Goal: Information Seeking & Learning: Check status

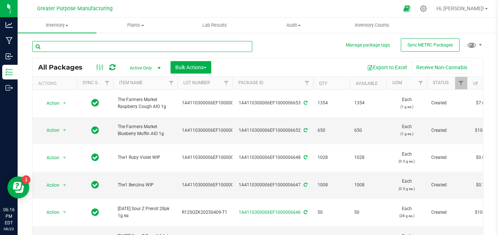
click at [74, 49] on input "text" at bounding box center [142, 46] width 220 height 11
type input "sultanas"
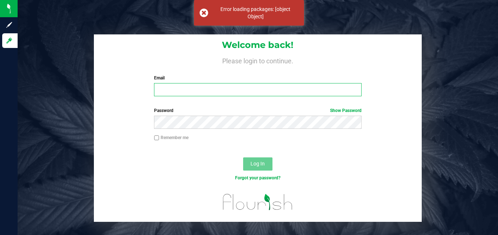
type input "[PERSON_NAME][EMAIL_ADDRESS][DOMAIN_NAME]"
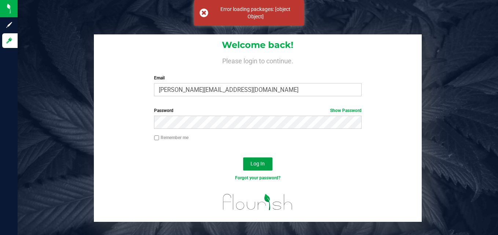
click at [262, 162] on span "Log In" at bounding box center [258, 164] width 14 height 6
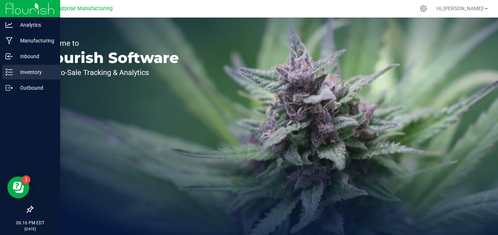
click at [29, 72] on p "Inventory" at bounding box center [35, 72] width 44 height 9
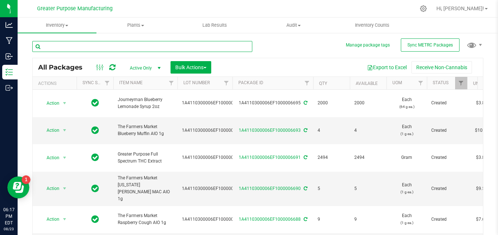
click at [76, 45] on input "text" at bounding box center [142, 46] width 220 height 11
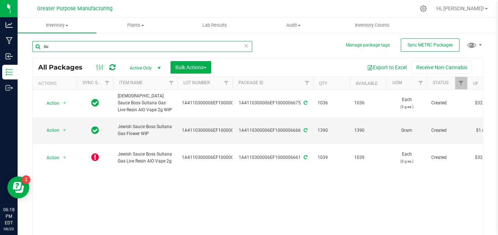
type input "s"
type input "65121"
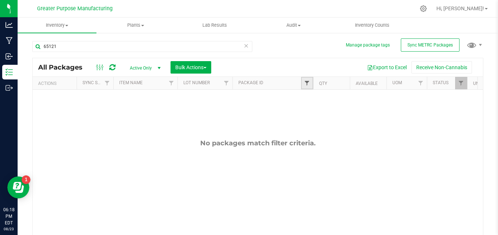
click at [305, 84] on span "Filter" at bounding box center [307, 83] width 6 height 6
click at [306, 111] on button "Filter" at bounding box center [323, 119] width 35 height 16
click at [227, 84] on span "Filter" at bounding box center [226, 83] width 6 height 6
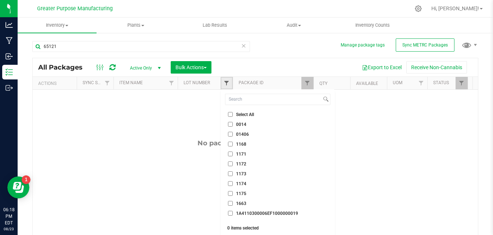
click at [227, 84] on span "Filter" at bounding box center [226, 83] width 6 height 6
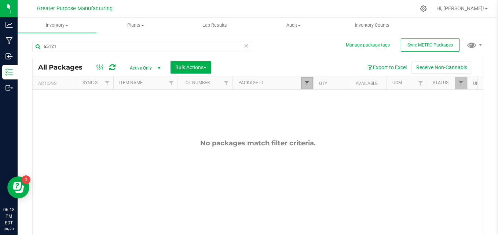
click at [306, 84] on span "Filter" at bounding box center [307, 83] width 6 height 6
type input "6"
click at [225, 83] on span "Filter" at bounding box center [226, 83] width 6 height 6
click at [306, 85] on span "Filter" at bounding box center [307, 83] width 6 height 6
type input "6512"
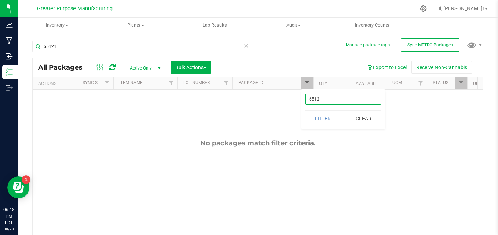
click at [306, 111] on button "Filter" at bounding box center [323, 119] width 35 height 16
click at [305, 83] on span "Filter" at bounding box center [307, 83] width 6 height 6
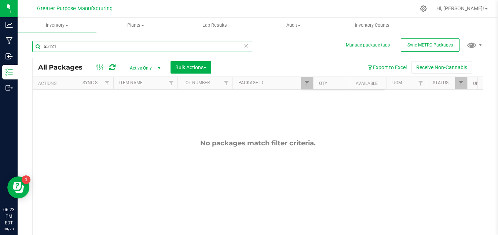
click at [62, 48] on input "65121" at bounding box center [142, 46] width 220 height 11
type input "6512"
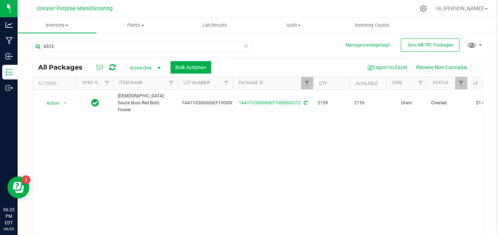
click at [143, 68] on span "Active Only" at bounding box center [144, 68] width 40 height 10
click at [132, 111] on li "All" at bounding box center [144, 112] width 40 height 11
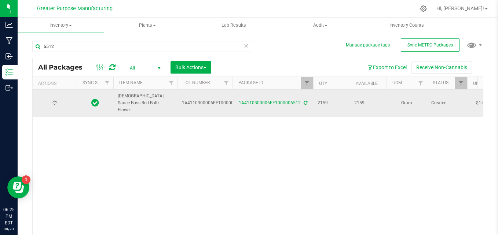
type input "[DATE]"
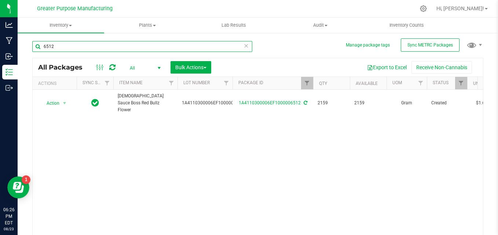
click at [70, 45] on input "6512" at bounding box center [142, 46] width 220 height 11
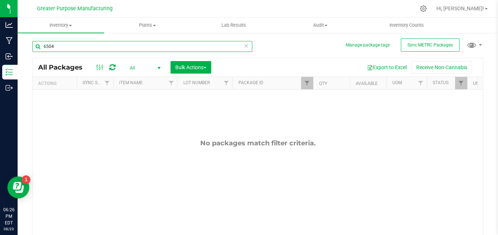
type input "6504"
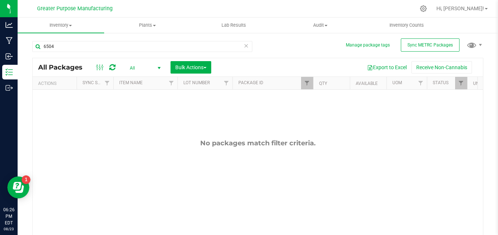
click at [244, 45] on icon at bounding box center [246, 45] width 5 height 9
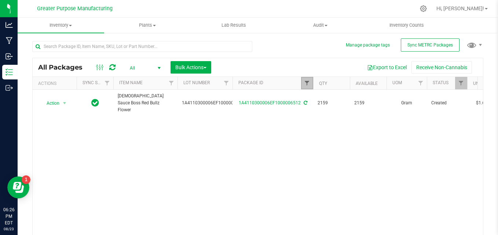
click at [308, 84] on span "Filter" at bounding box center [307, 83] width 6 height 6
click at [322, 100] on input "6512" at bounding box center [344, 99] width 76 height 11
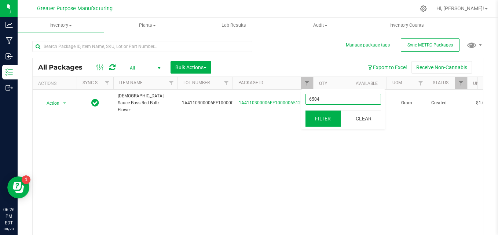
type input "6504"
click at [318, 118] on button "Filter" at bounding box center [323, 119] width 35 height 16
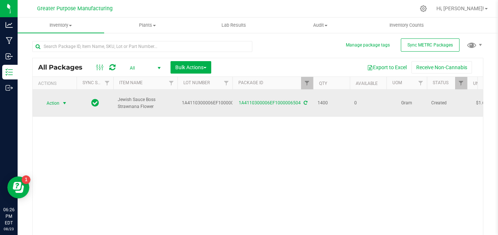
click at [67, 101] on span "select" at bounding box center [65, 104] width 6 height 6
click at [64, 101] on span "select" at bounding box center [65, 104] width 6 height 6
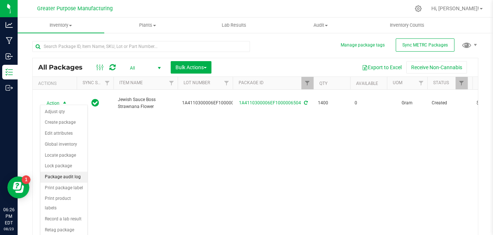
click at [72, 178] on li "Package audit log" at bounding box center [63, 177] width 47 height 11
